Goal: Information Seeking & Learning: Learn about a topic

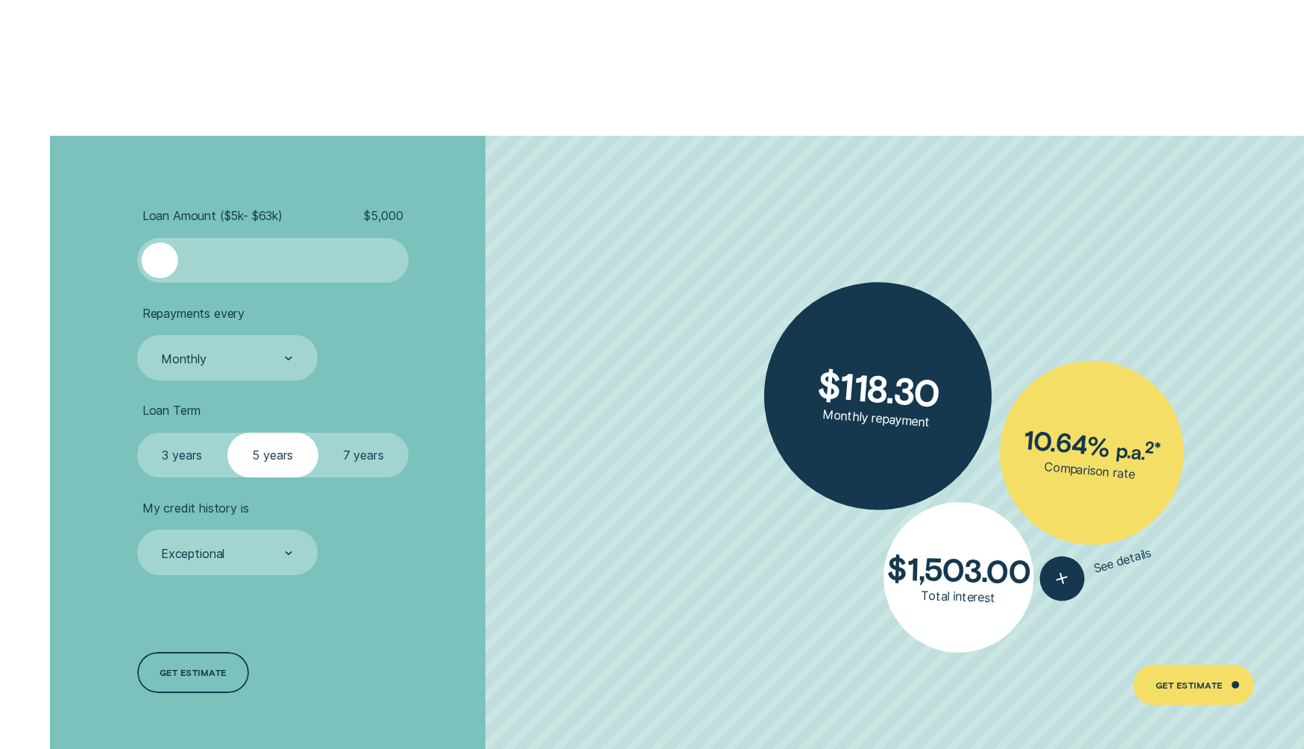
scroll to position [3297, 0]
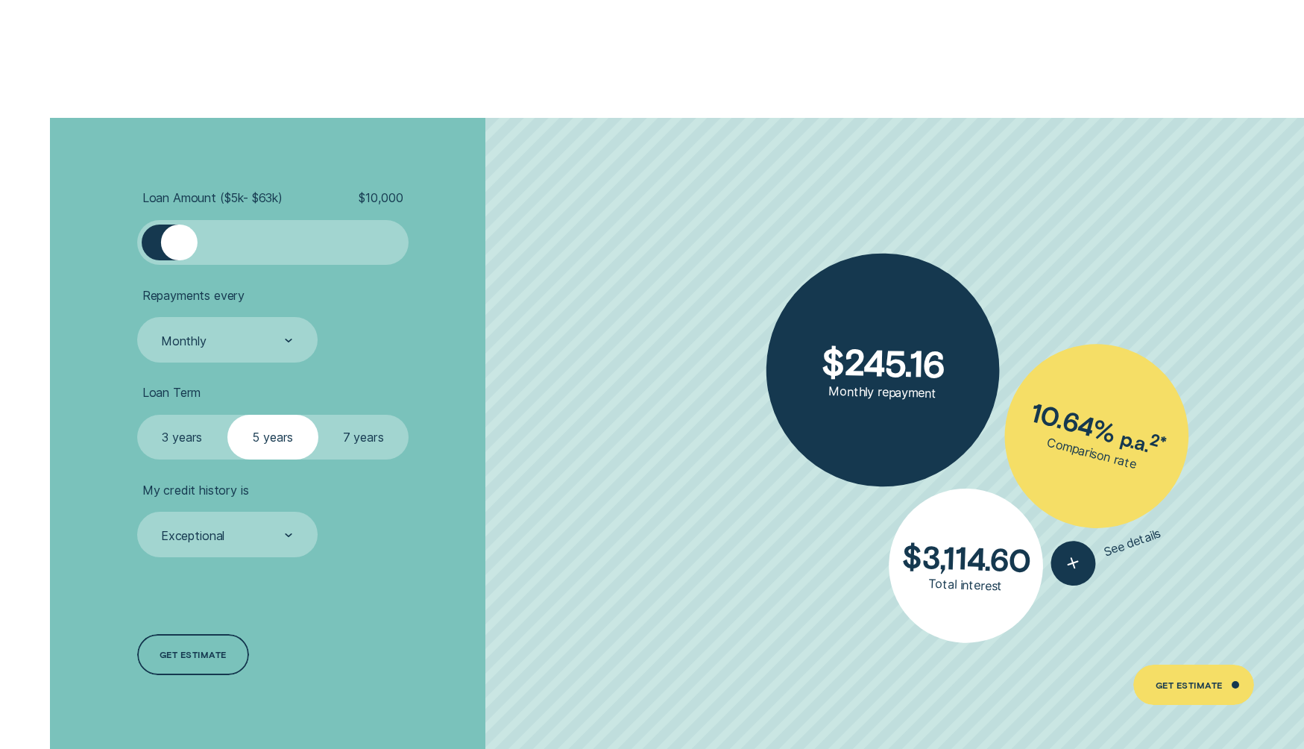
drag, startPoint x: 171, startPoint y: 239, endPoint x: 180, endPoint y: 240, distance: 9.1
click at [180, 240] on div at bounding box center [179, 242] width 37 height 37
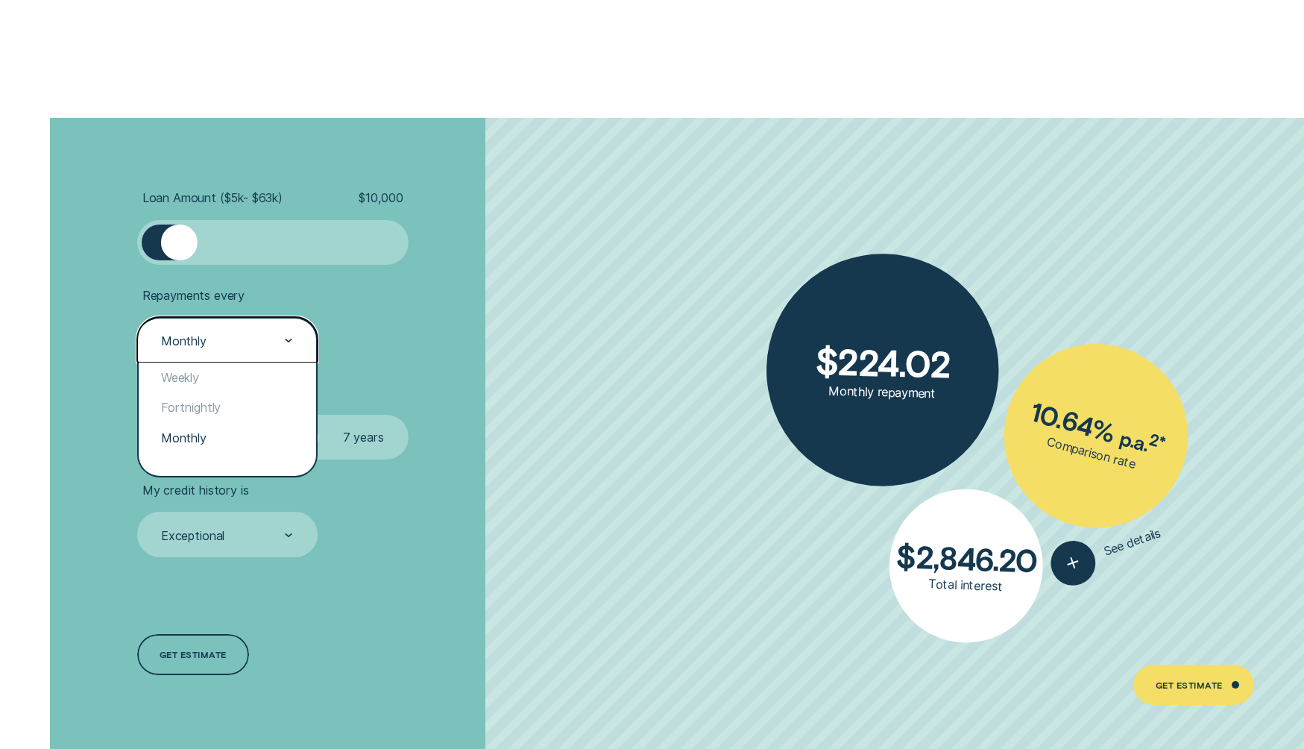
click at [224, 343] on div "Monthly" at bounding box center [226, 340] width 133 height 17
click at [198, 403] on div "Fortnightly" at bounding box center [227, 407] width 177 height 30
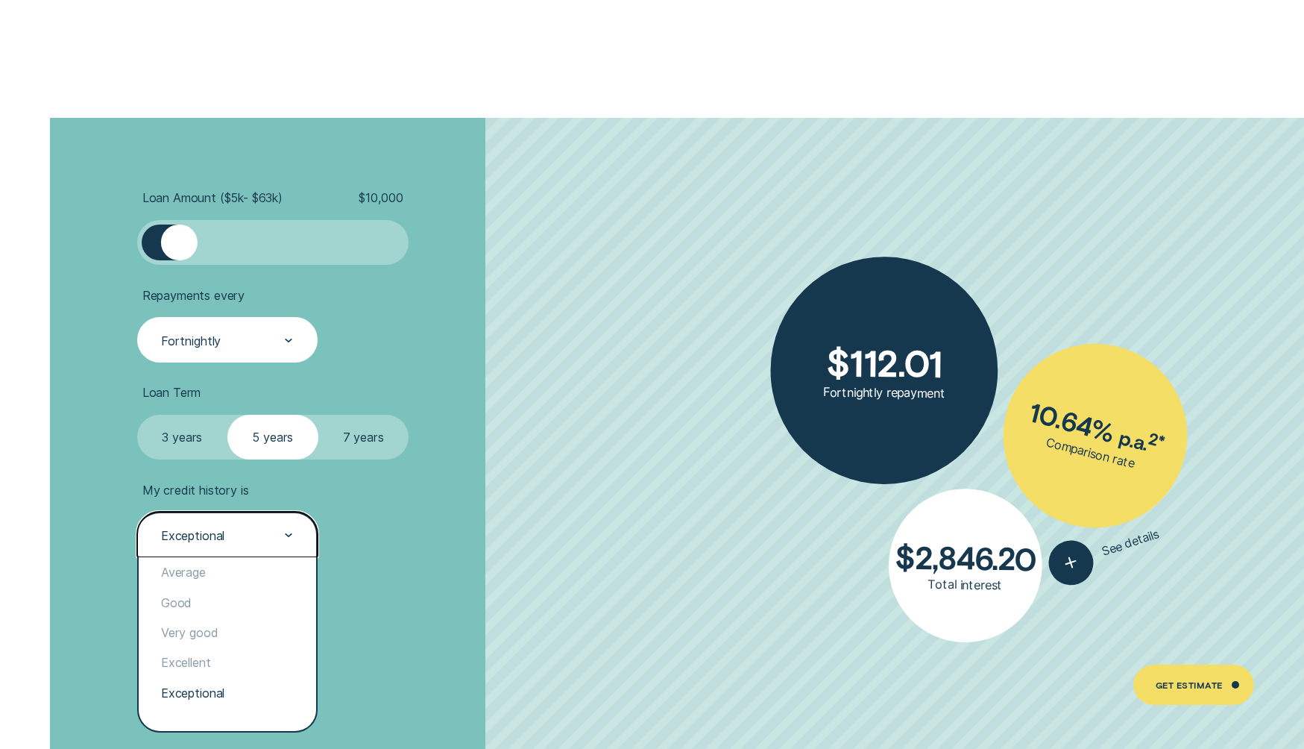
click at [243, 539] on div "Exceptional" at bounding box center [226, 534] width 133 height 17
click at [225, 605] on div "Good" at bounding box center [227, 602] width 177 height 30
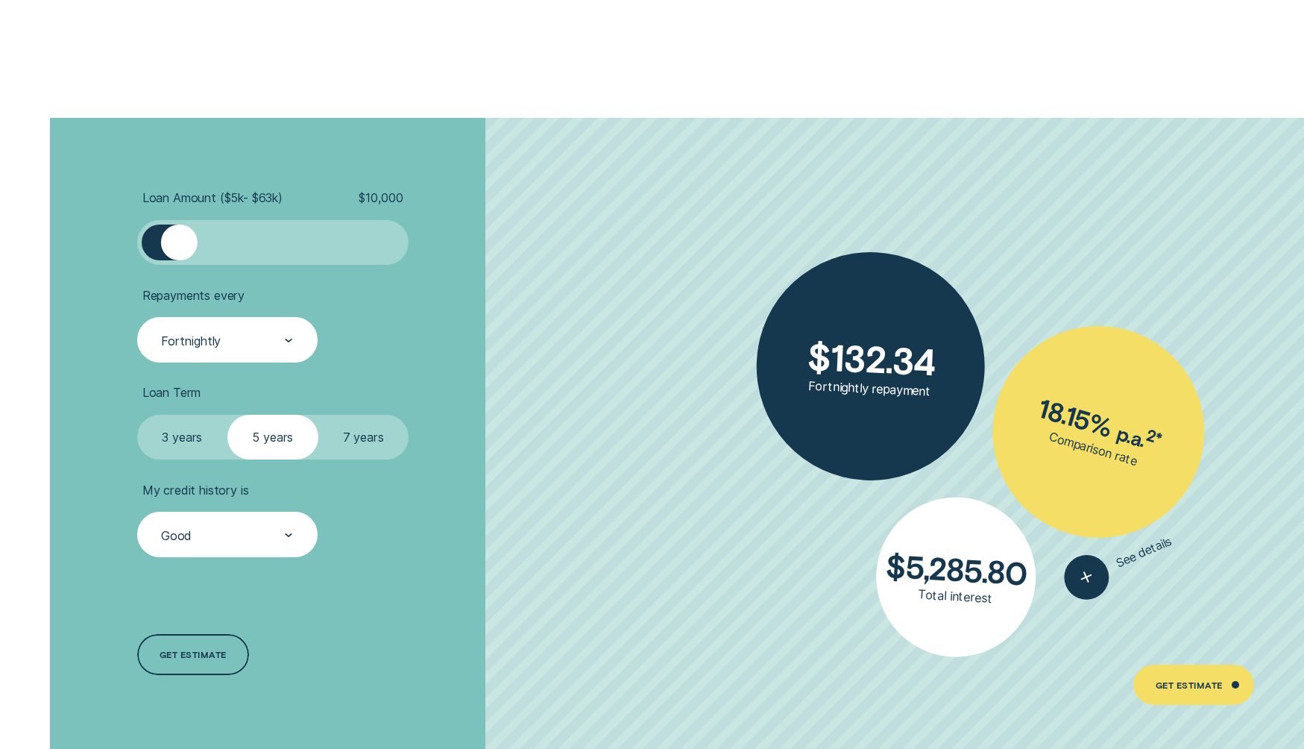
click at [359, 438] on label "7 years" at bounding box center [363, 437] width 90 height 45
click at [318, 415] on input "7 years" at bounding box center [318, 415] width 0 height 0
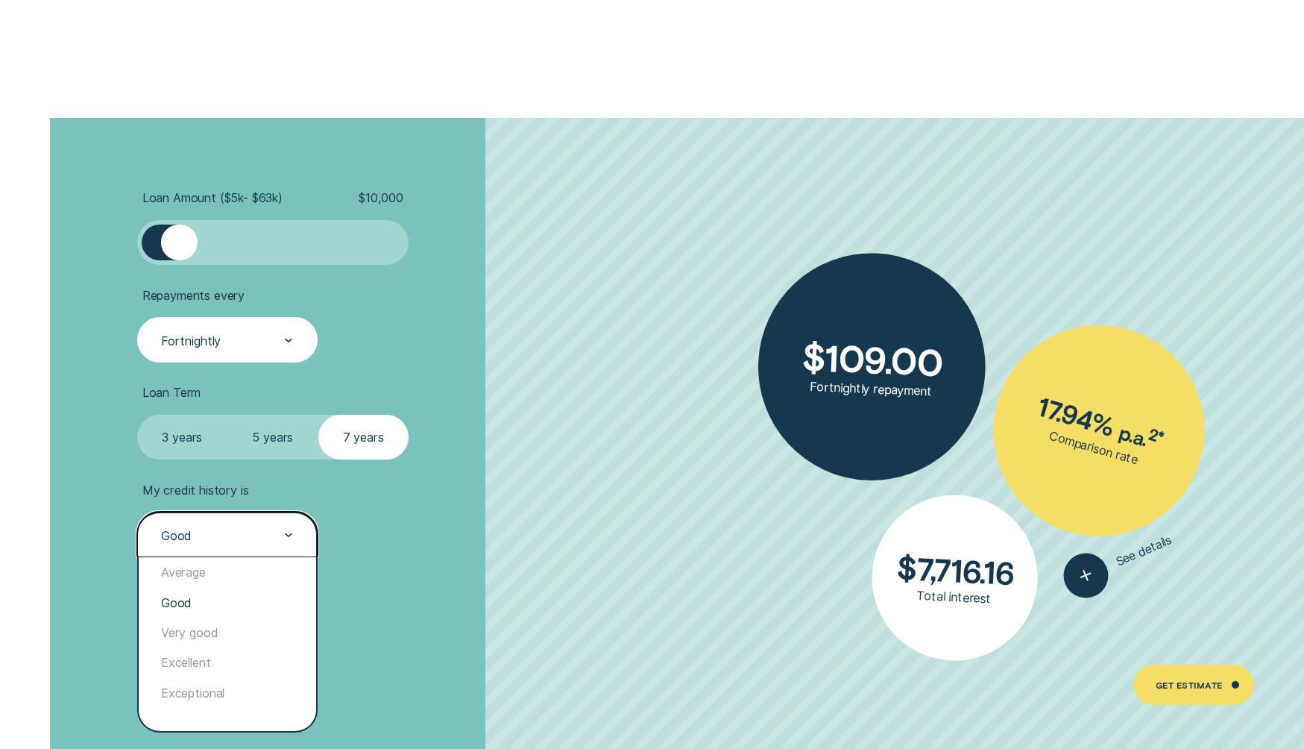
click at [229, 538] on div "Good" at bounding box center [226, 534] width 133 height 17
click at [186, 635] on div "Very good" at bounding box center [227, 632] width 177 height 30
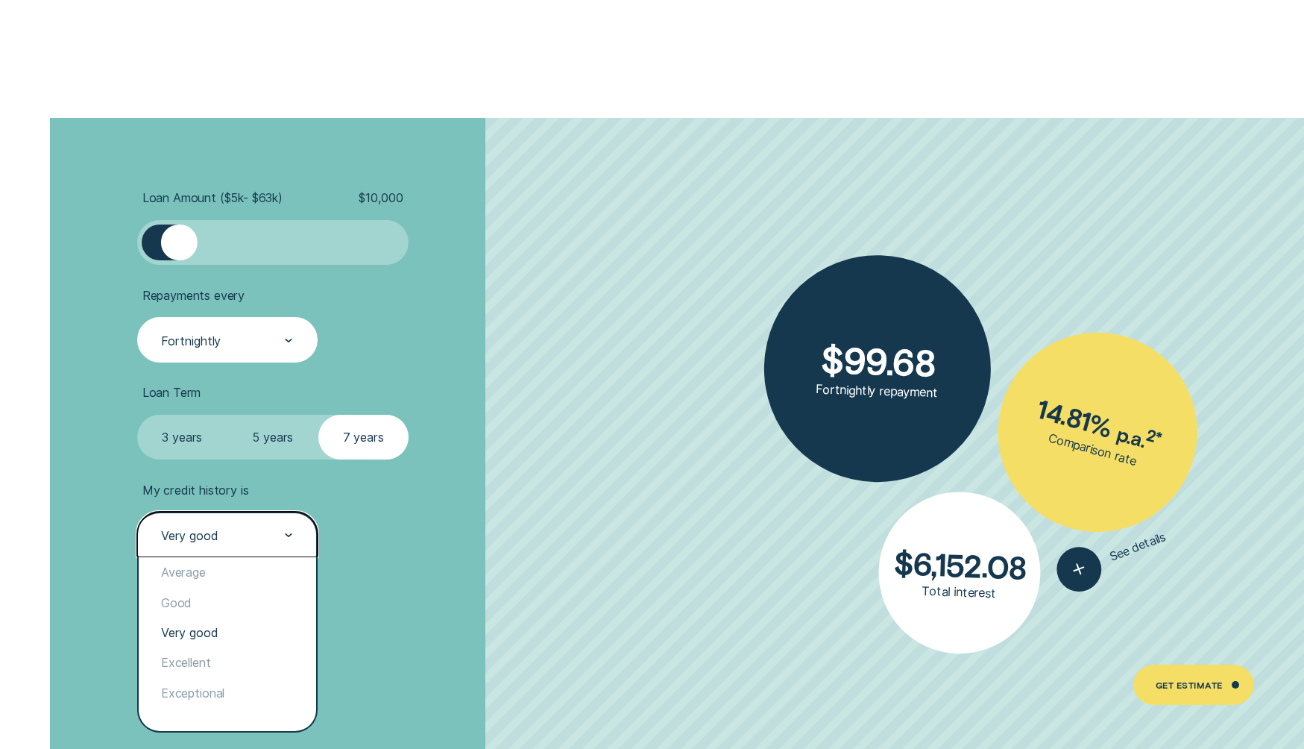
click at [224, 538] on div "Very good" at bounding box center [226, 534] width 133 height 17
click at [198, 666] on div "Excellent" at bounding box center [227, 662] width 177 height 30
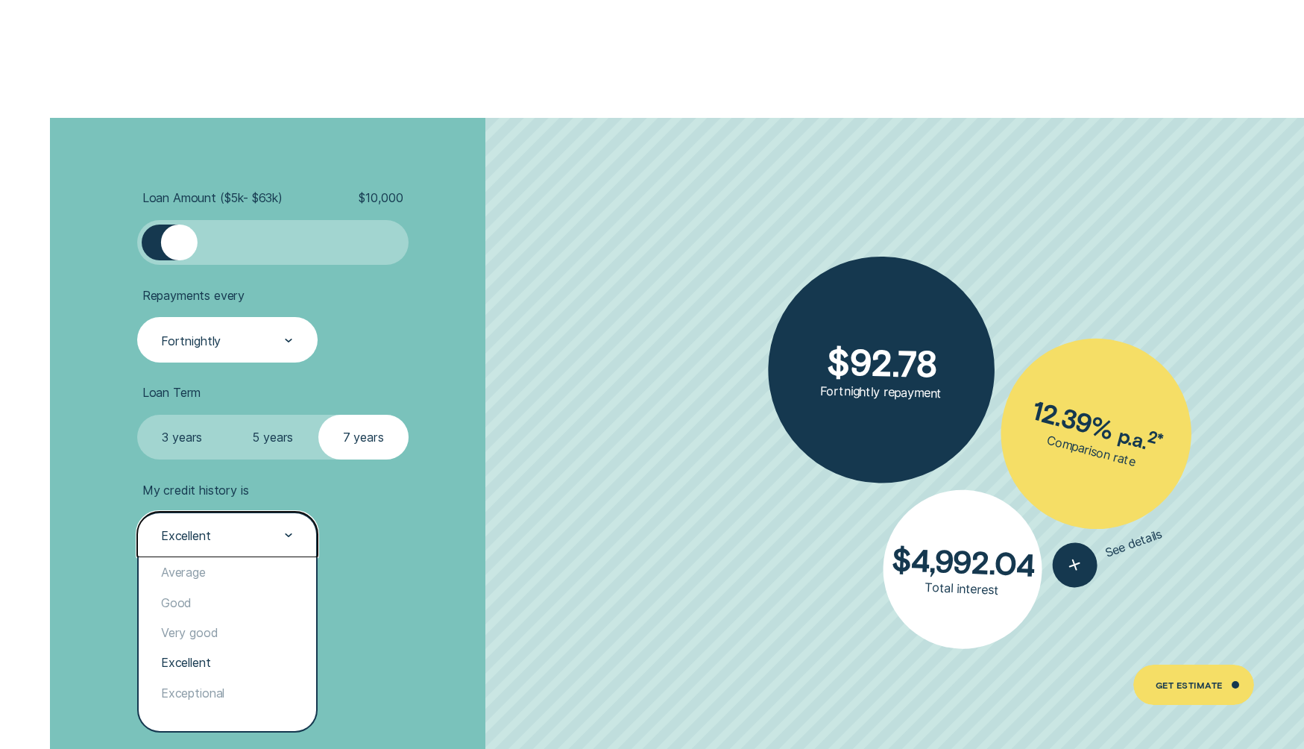
click at [167, 543] on div "Excellent" at bounding box center [227, 534] width 180 height 45
click at [185, 686] on div "Exceptional" at bounding box center [227, 693] width 177 height 30
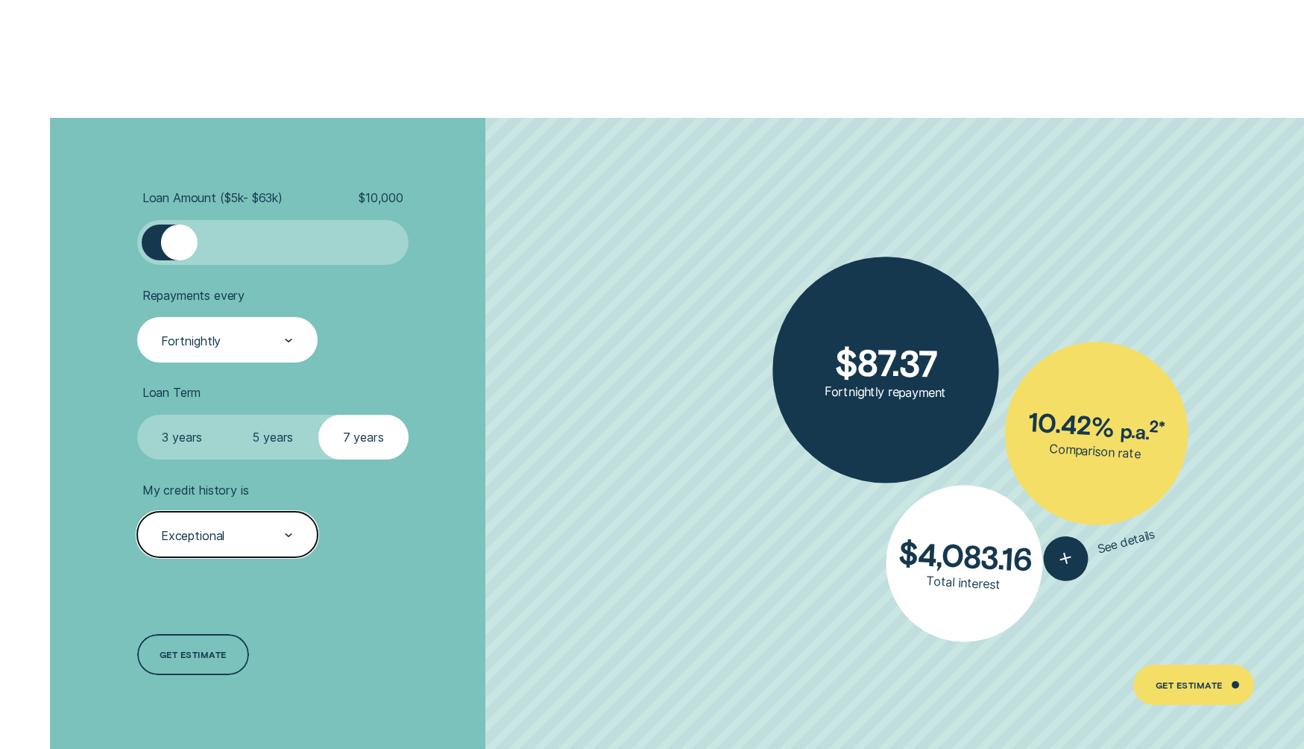
click at [190, 538] on div "Exceptional" at bounding box center [192, 534] width 63 height 15
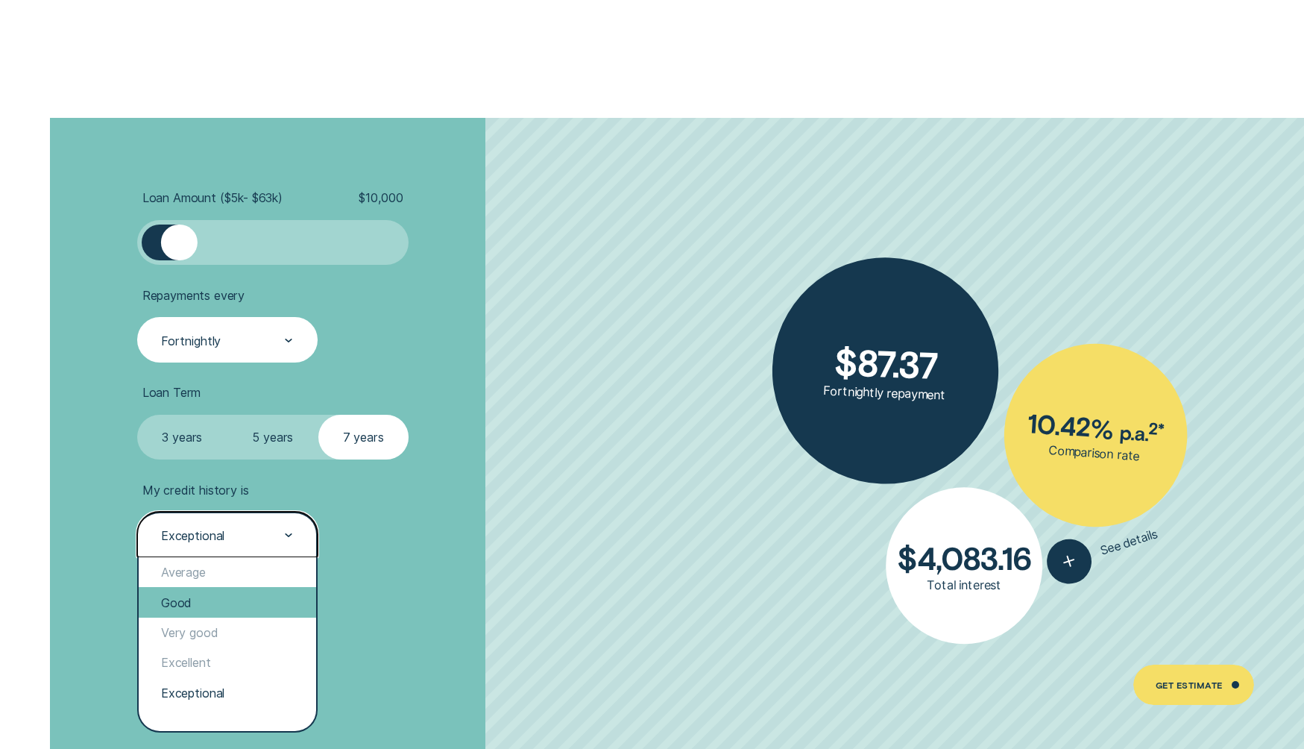
click at [193, 608] on div "Good" at bounding box center [227, 602] width 177 height 30
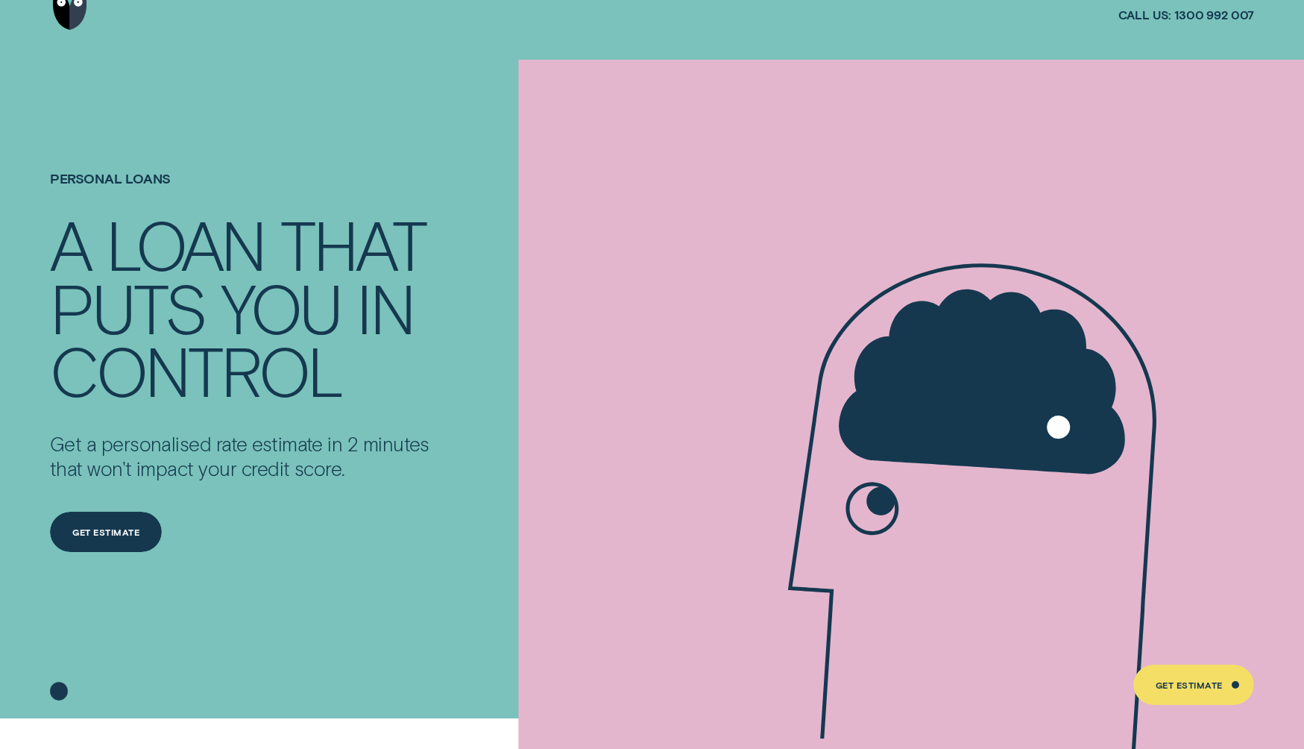
scroll to position [0, 0]
